Goal: Find specific page/section: Find specific page/section

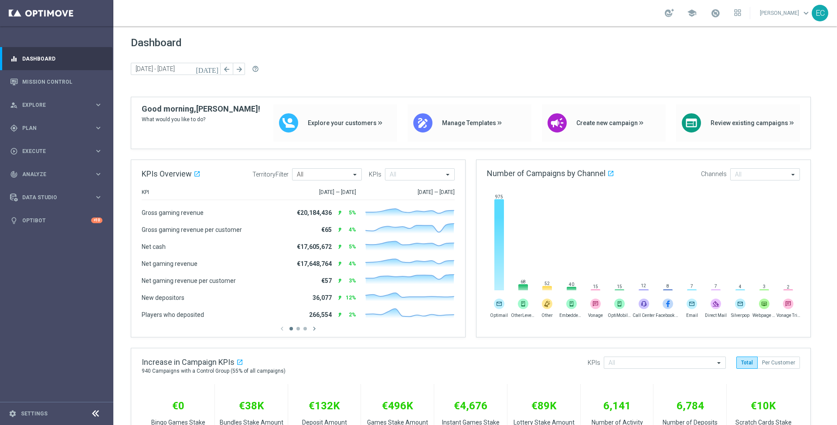
click at [26, 407] on footer "settings Settings" at bounding box center [56, 413] width 113 height 23
click at [28, 411] on link "Settings" at bounding box center [34, 413] width 27 height 5
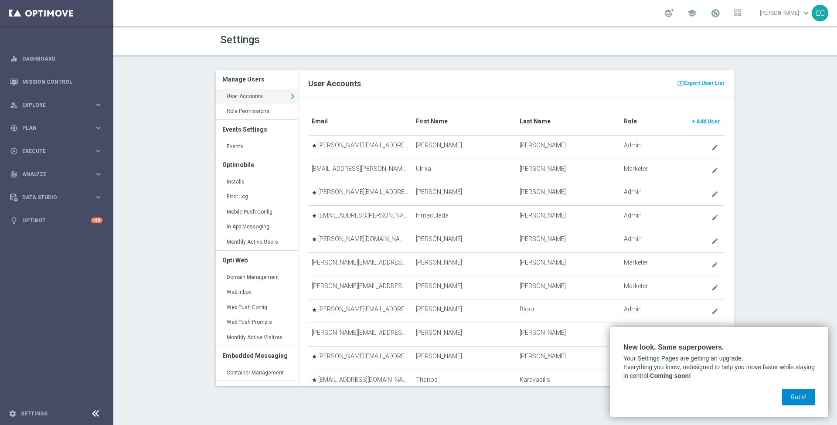
click at [802, 398] on button "Got it!" at bounding box center [798, 397] width 33 height 17
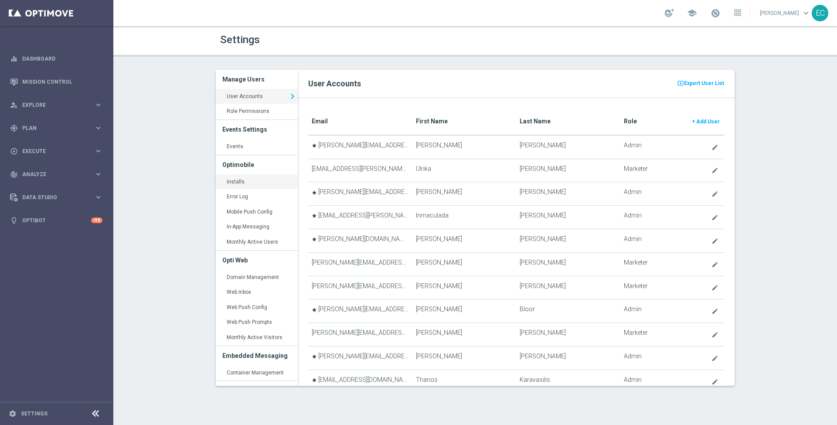
click at [245, 177] on link "Installs keyboard_arrow_right" at bounding box center [257, 182] width 82 height 16
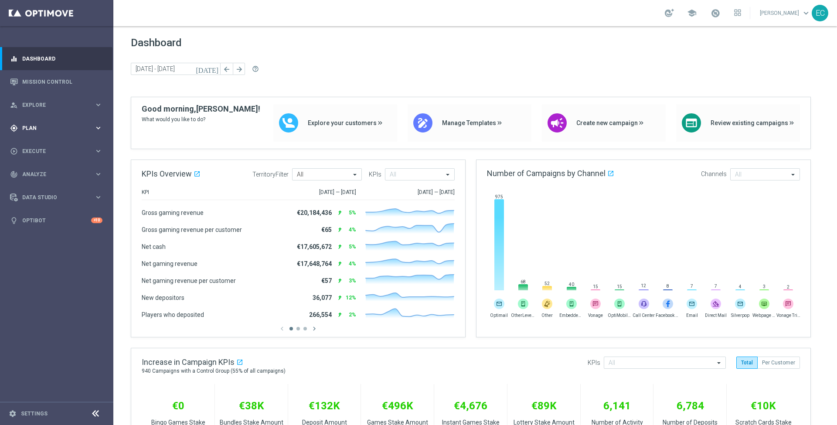
click at [51, 126] on span "Plan" at bounding box center [58, 128] width 72 height 5
click at [68, 173] on span "Templates" at bounding box center [54, 172] width 62 height 5
